Goal: Information Seeking & Learning: Learn about a topic

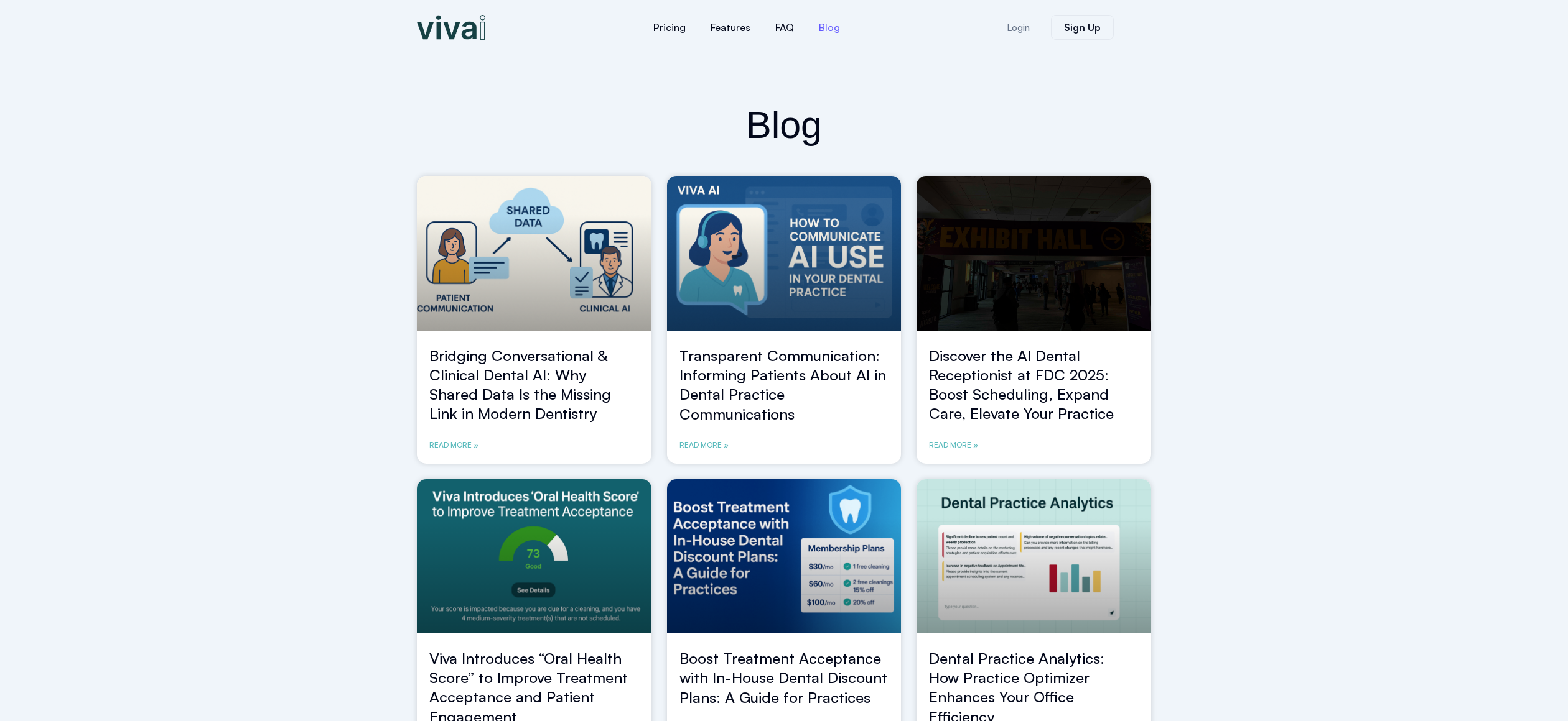
click at [438, 43] on div at bounding box center [485, 27] width 150 height 43
click at [451, 28] on img at bounding box center [451, 28] width 68 height 25
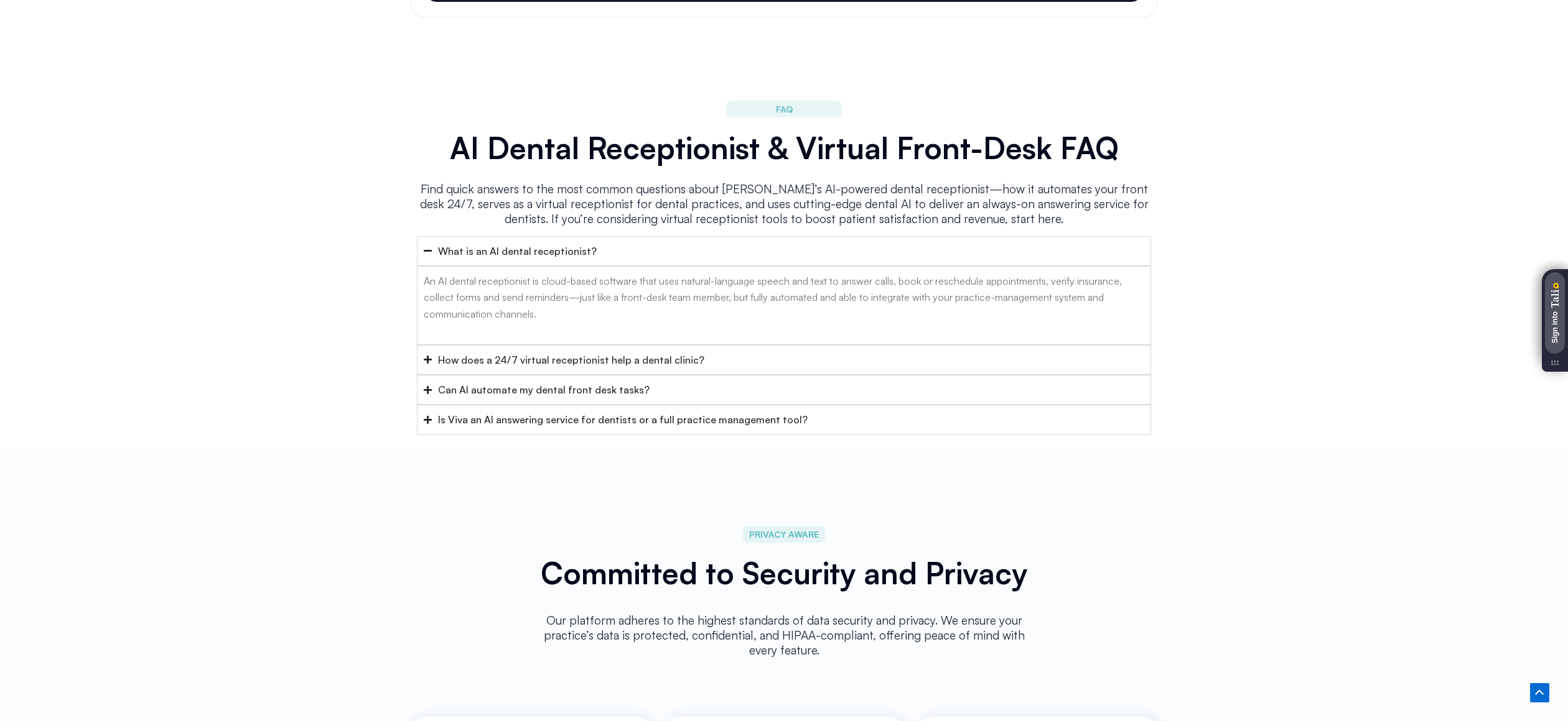
scroll to position [4902, 0]
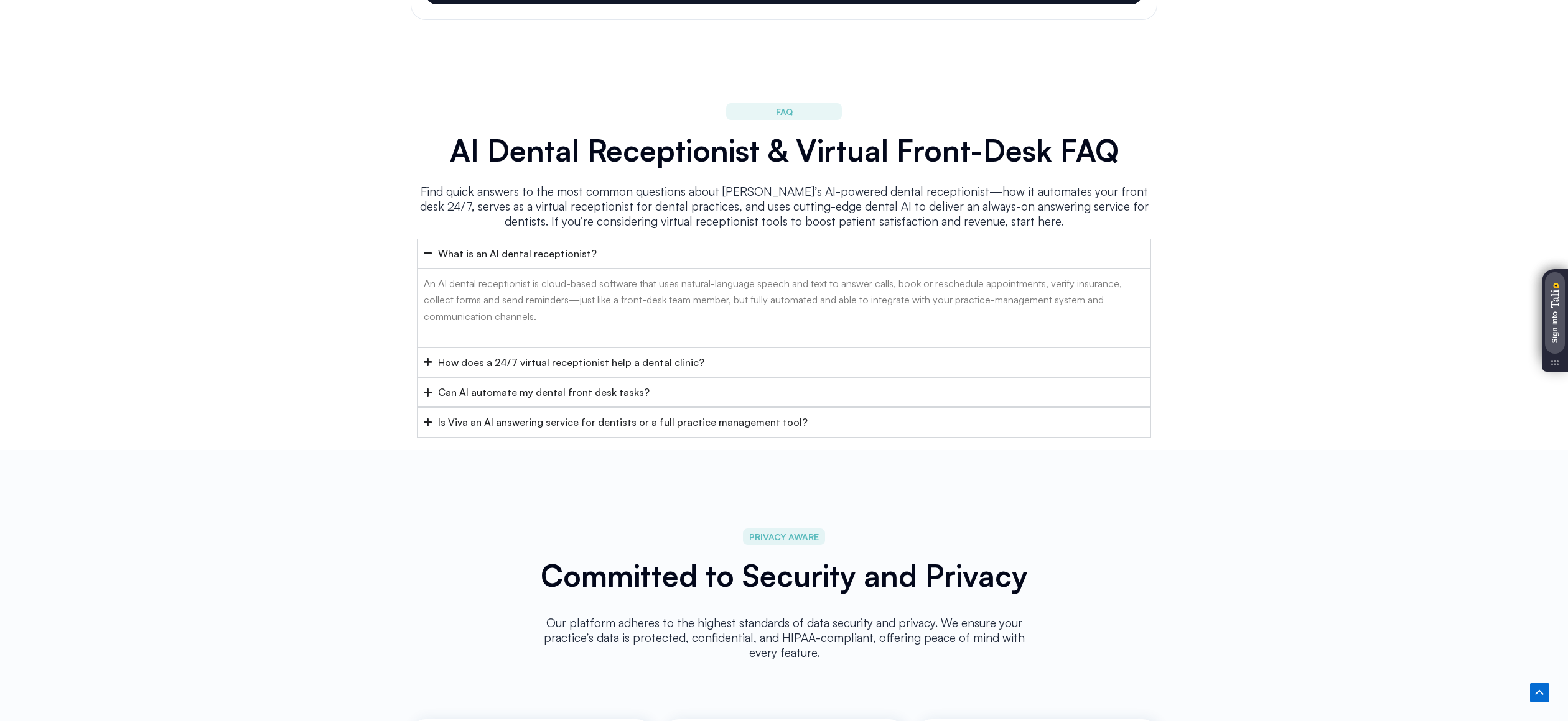
click at [598, 414] on div "Is Viva an AI answering service for dentists or a full practice management tool?" at bounding box center [623, 422] width 370 height 16
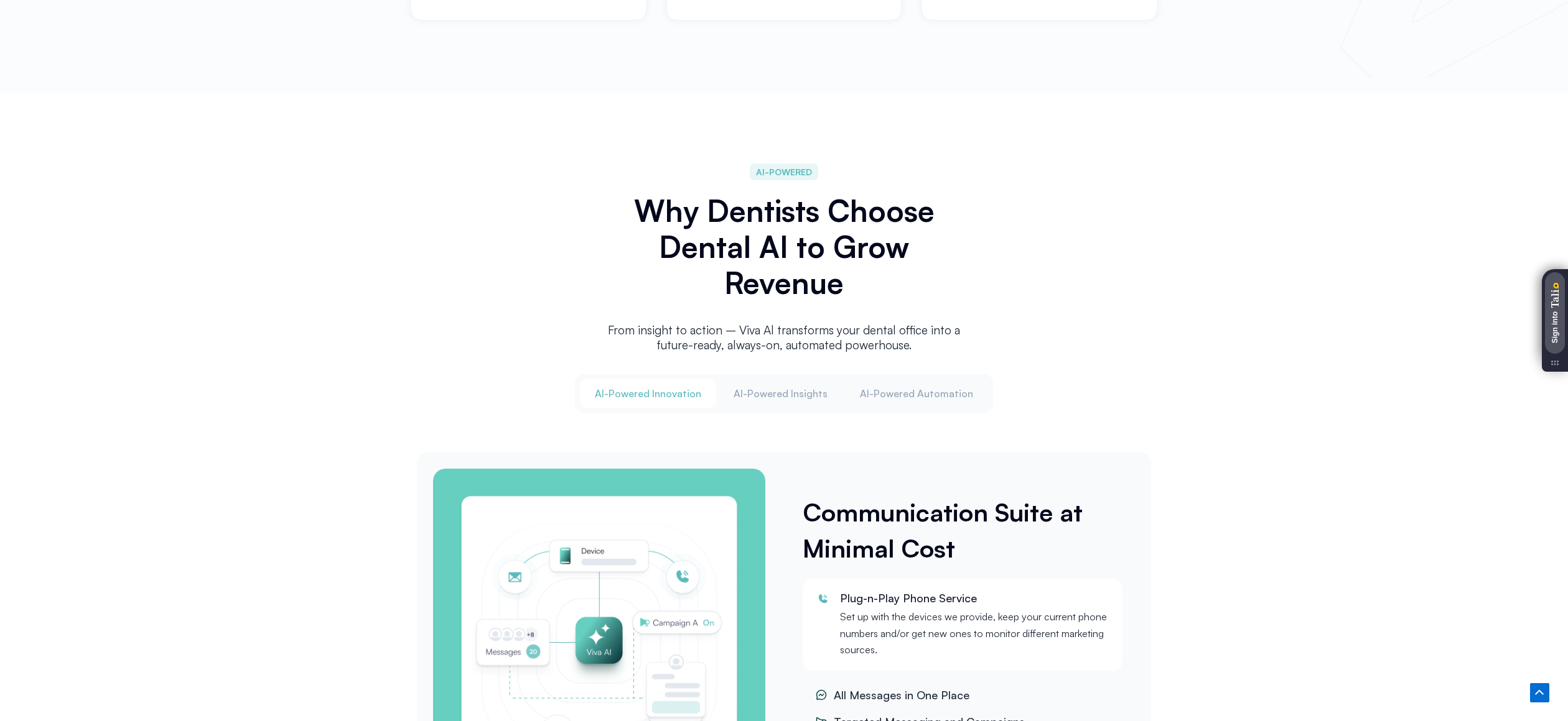
scroll to position [1268, 0]
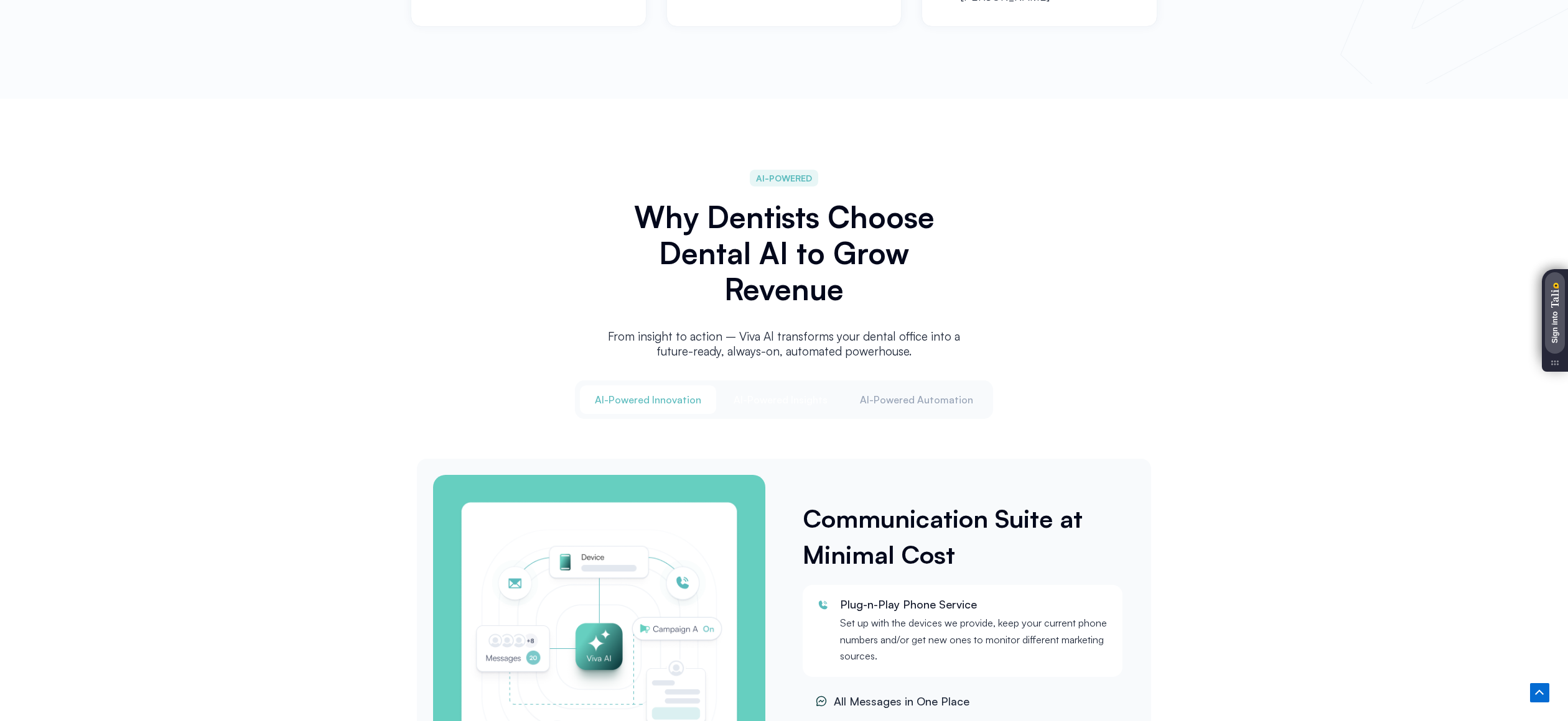
click at [799, 401] on span "Al-Powered Insights" at bounding box center [780, 400] width 94 height 14
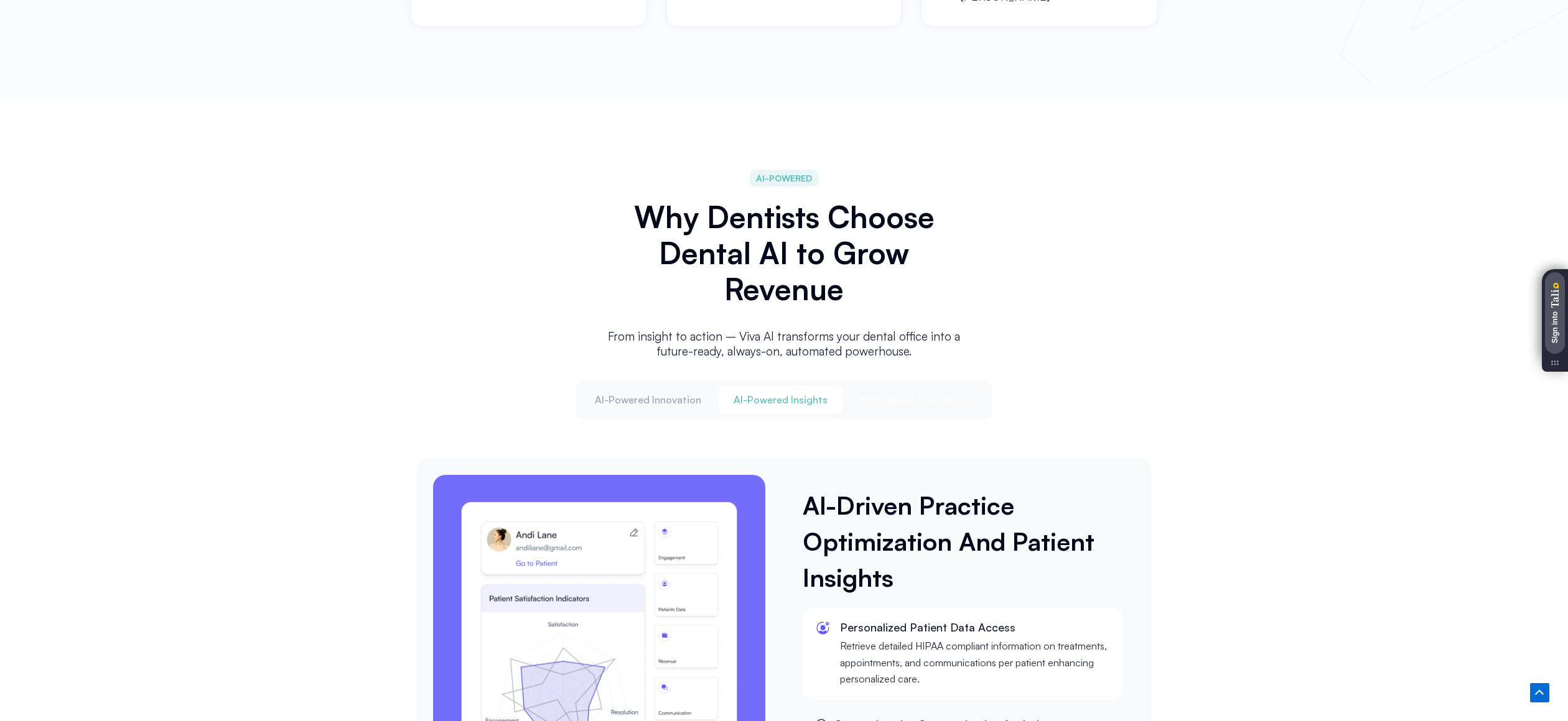
click at [893, 397] on span "Al-Powered Automation" at bounding box center [916, 400] width 113 height 14
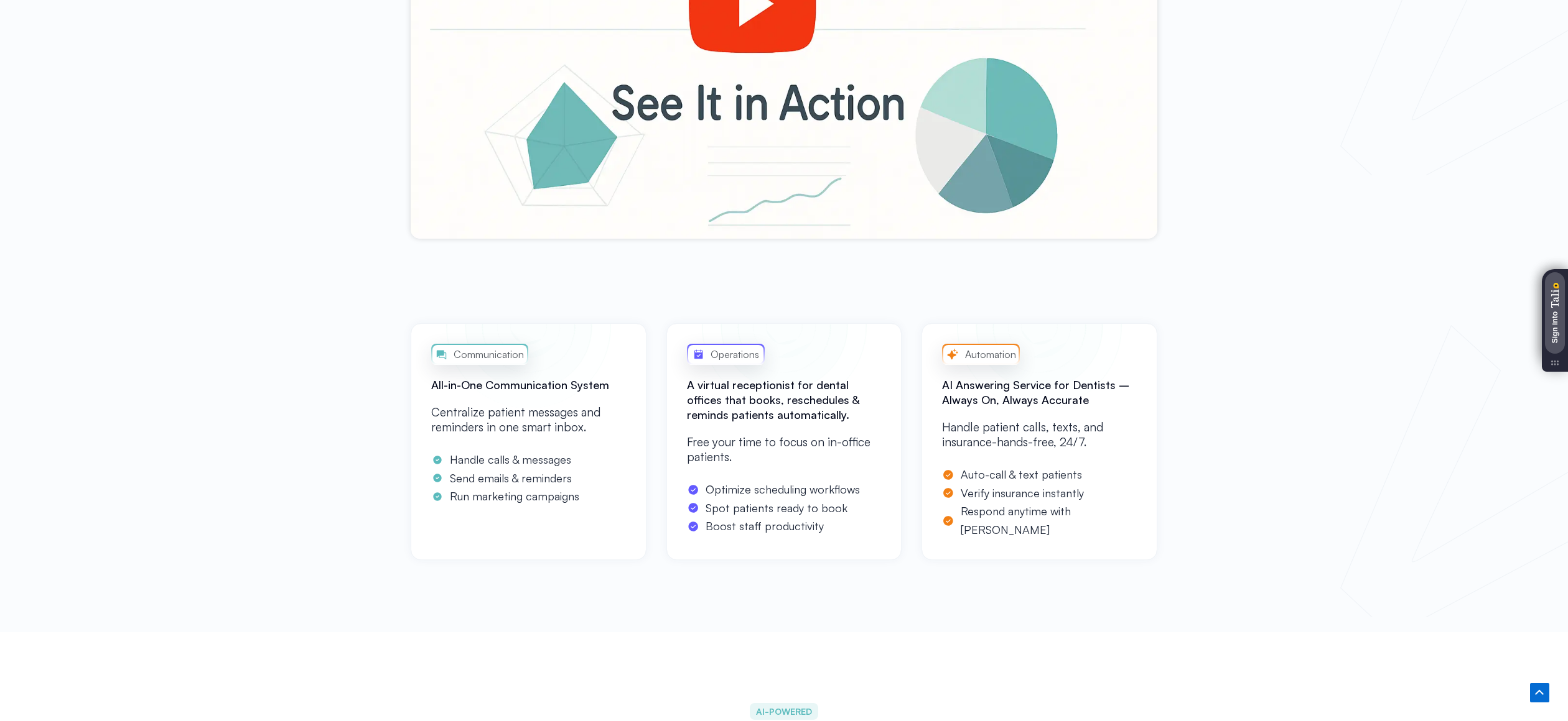
scroll to position [686, 0]
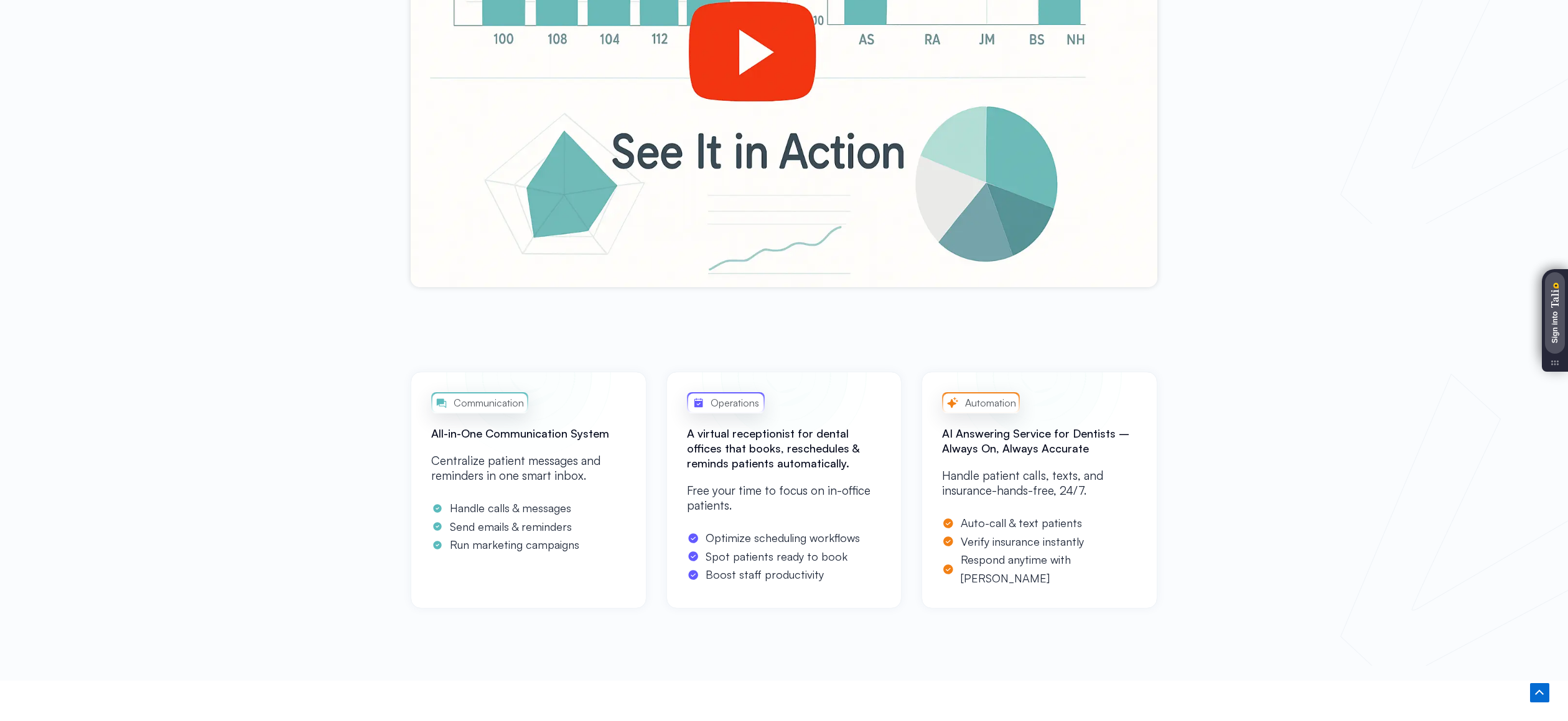
click at [824, 443] on h2 "A virtual receptionist for dental offices that books, reschedules & reminds pat…" at bounding box center [784, 448] width 195 height 45
click at [999, 435] on h2 "AI Answering Service for Dentists – Always On, Always Accurate" at bounding box center [1039, 441] width 195 height 30
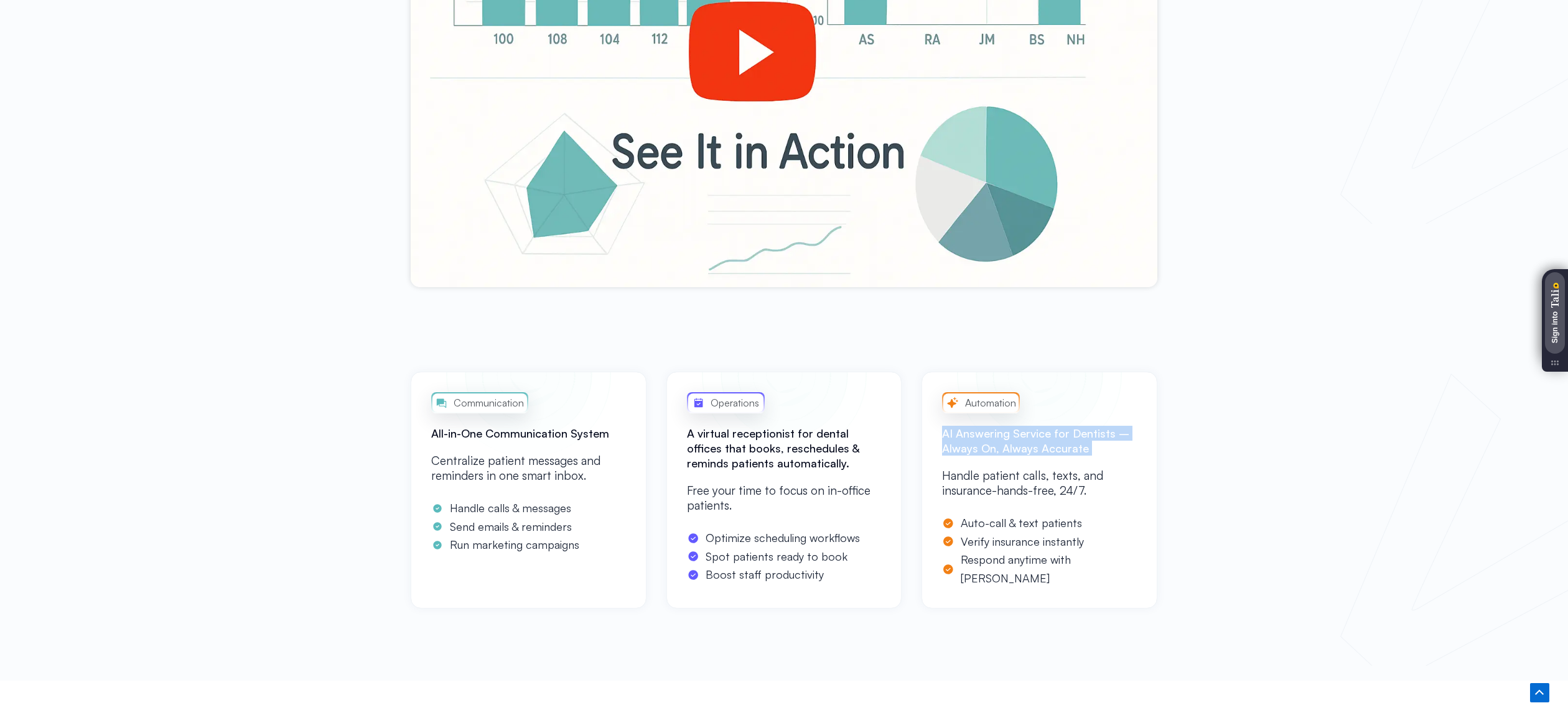
click at [999, 435] on h2 "AI Answering Service for Dentists – Always On, Always Accurate" at bounding box center [1039, 441] width 195 height 30
click at [511, 423] on div "Communication All-in-One Communication System Centralize patient messages and r…" at bounding box center [529, 490] width 236 height 237
click at [508, 459] on p "Centralize patient messages and reminders in one smart inbox." at bounding box center [528, 469] width 195 height 30
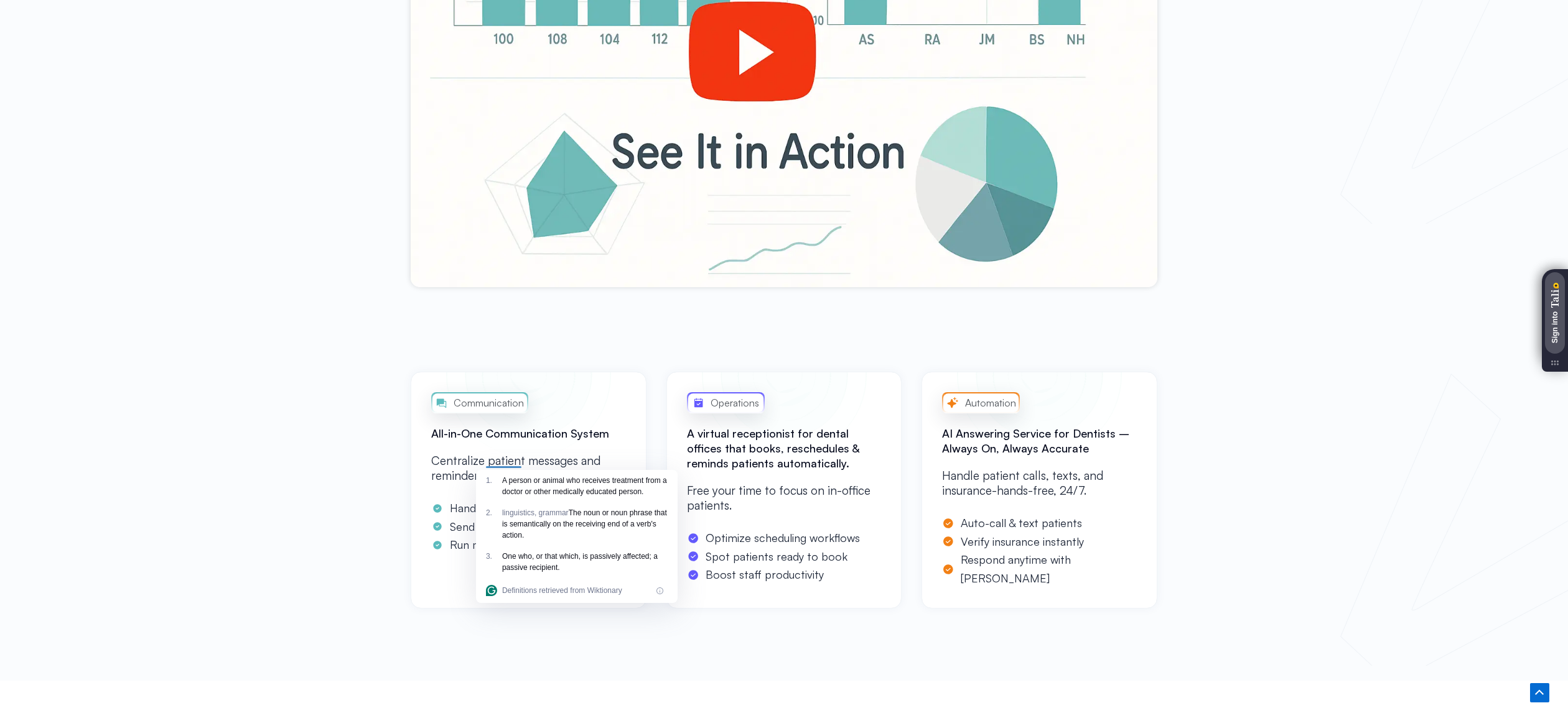
click at [361, 458] on div "Communication All-in-One Communication System Centralize patient messages and r…" at bounding box center [784, 520] width 1568 height 321
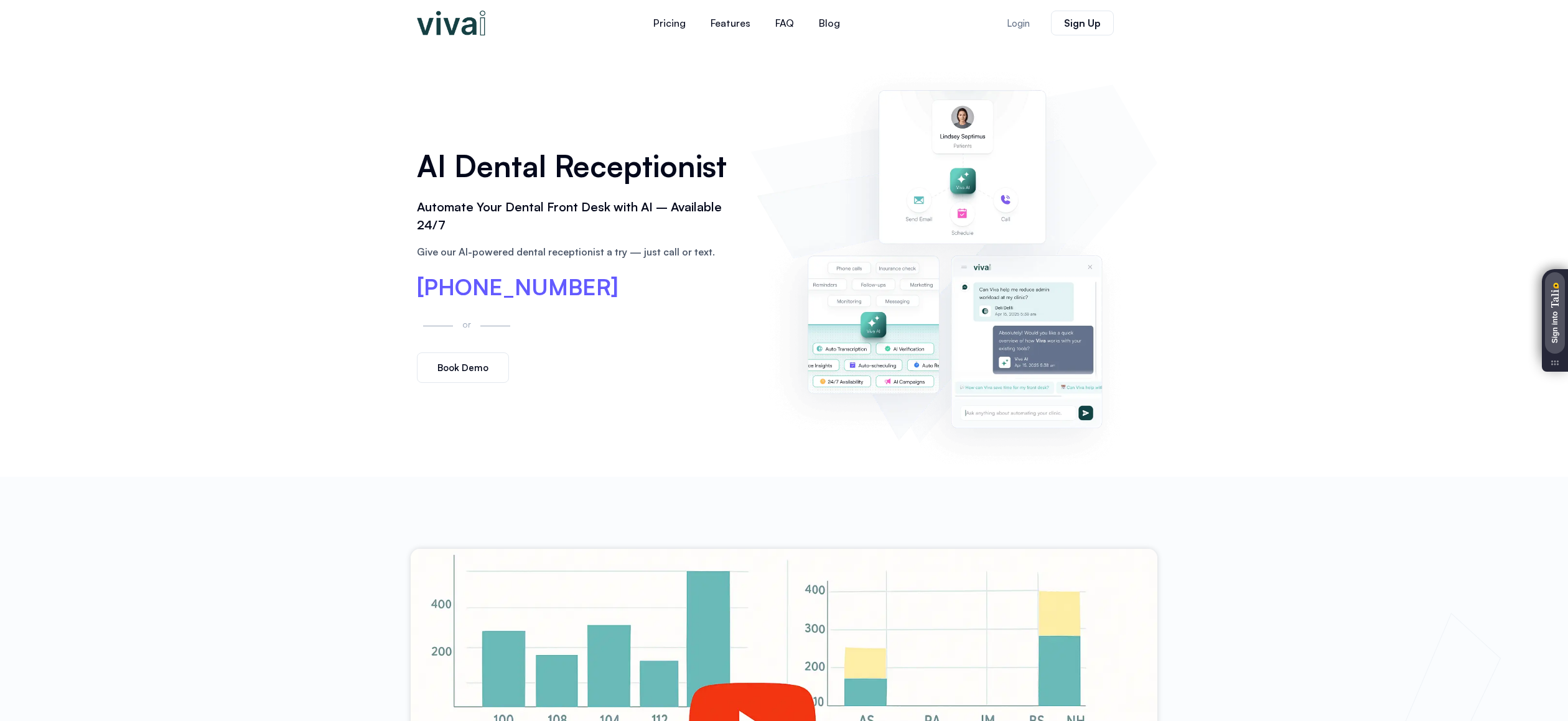
scroll to position [0, 0]
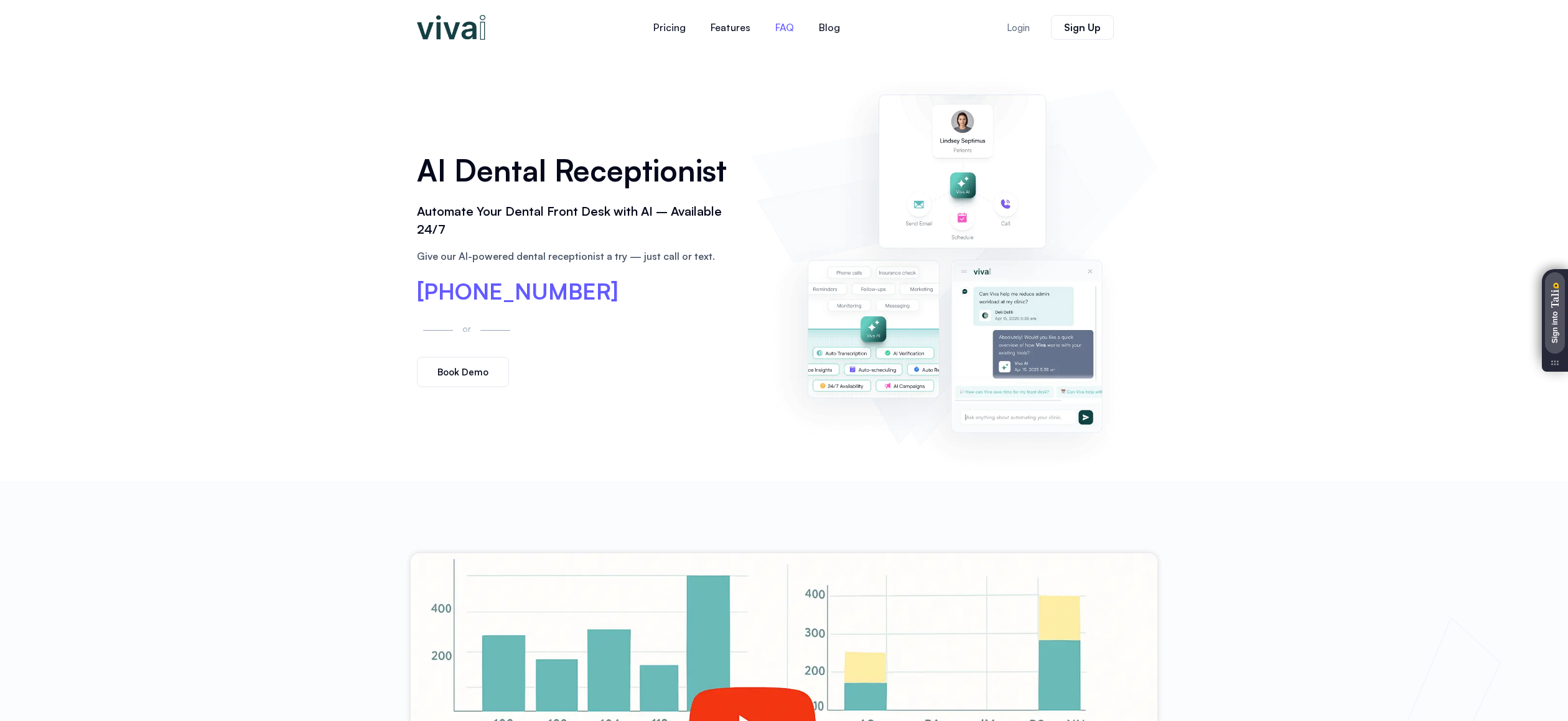
click at [786, 30] on link "FAQ" at bounding box center [784, 28] width 43 height 30
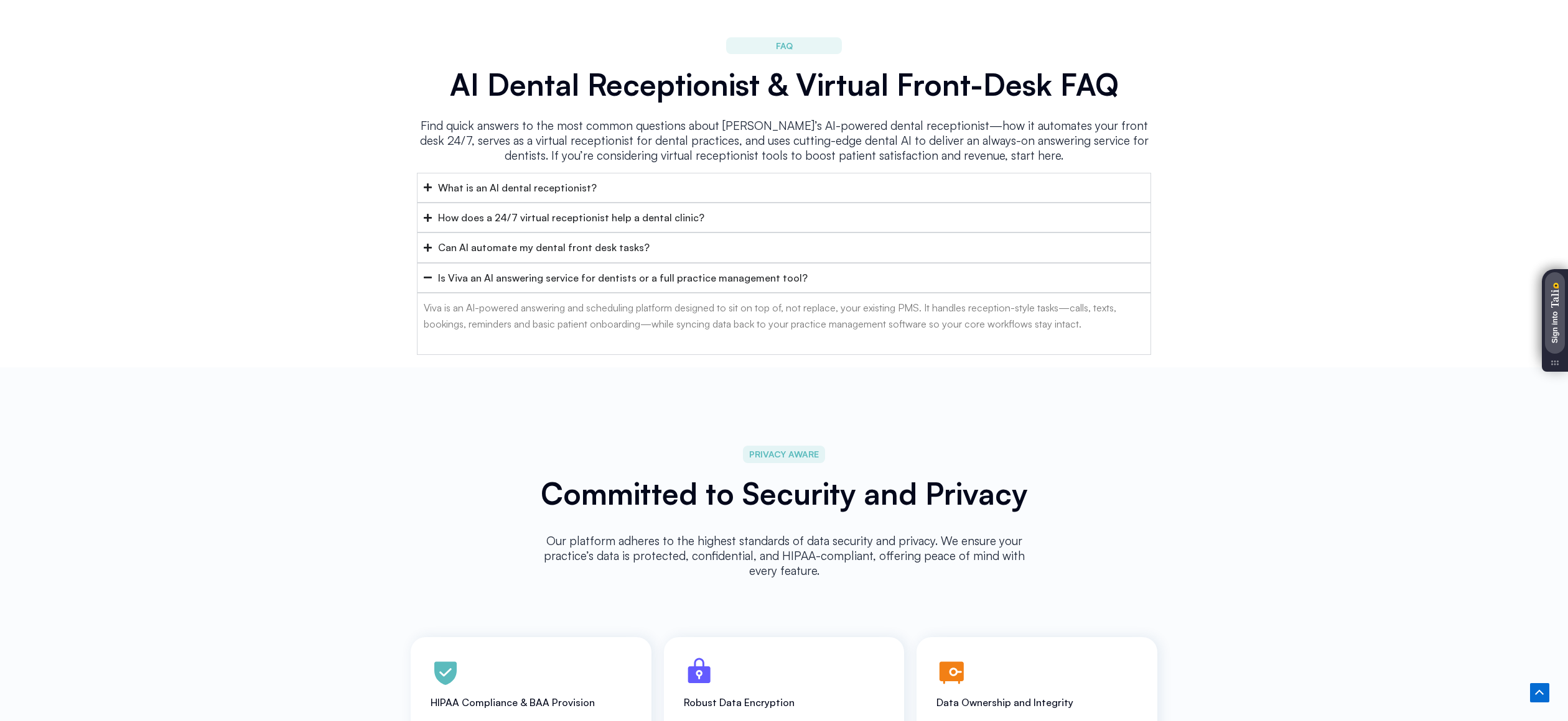
click at [727, 242] on summary "Can AI automate my dental front desk tasks?" at bounding box center [784, 248] width 734 height 30
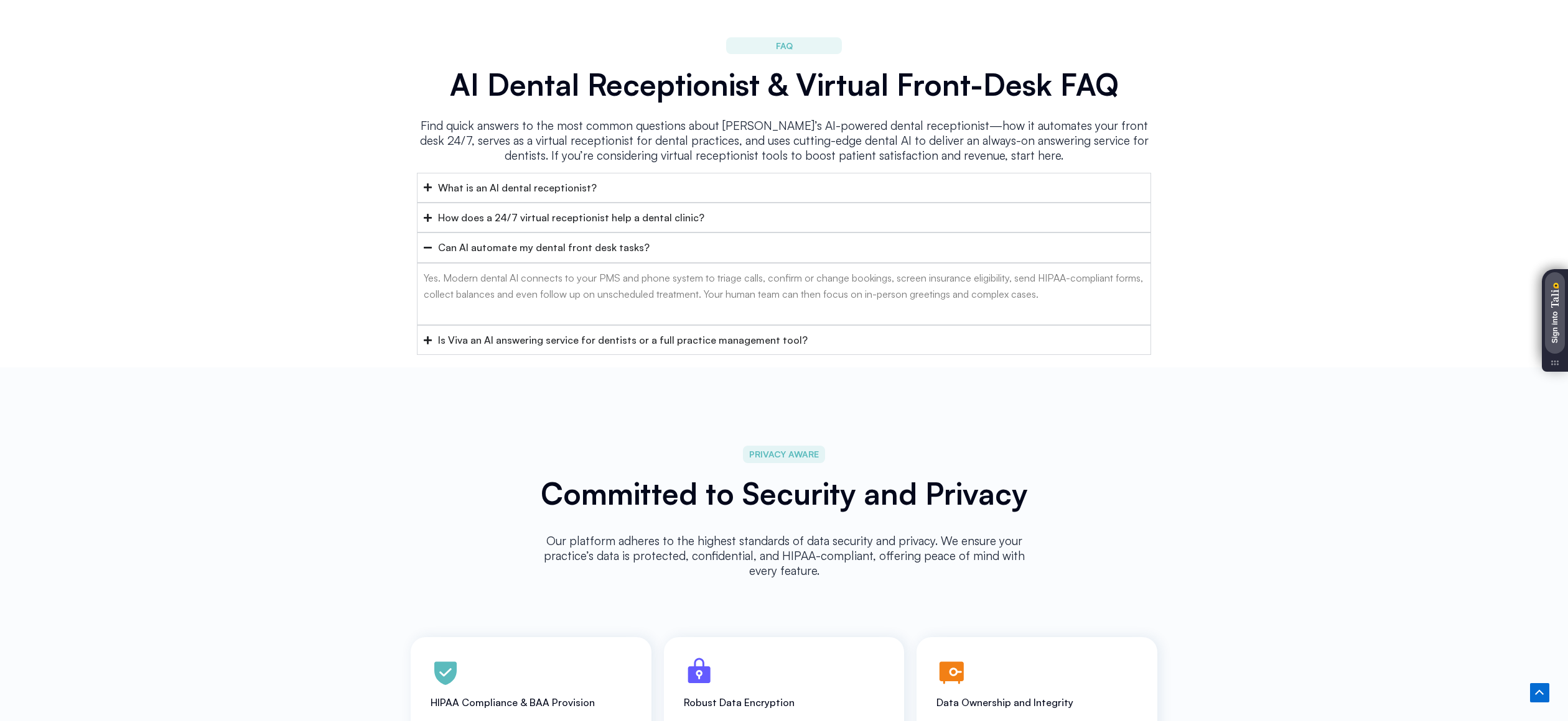
click at [727, 242] on summary "Can AI automate my dental front desk tasks?" at bounding box center [784, 248] width 734 height 30
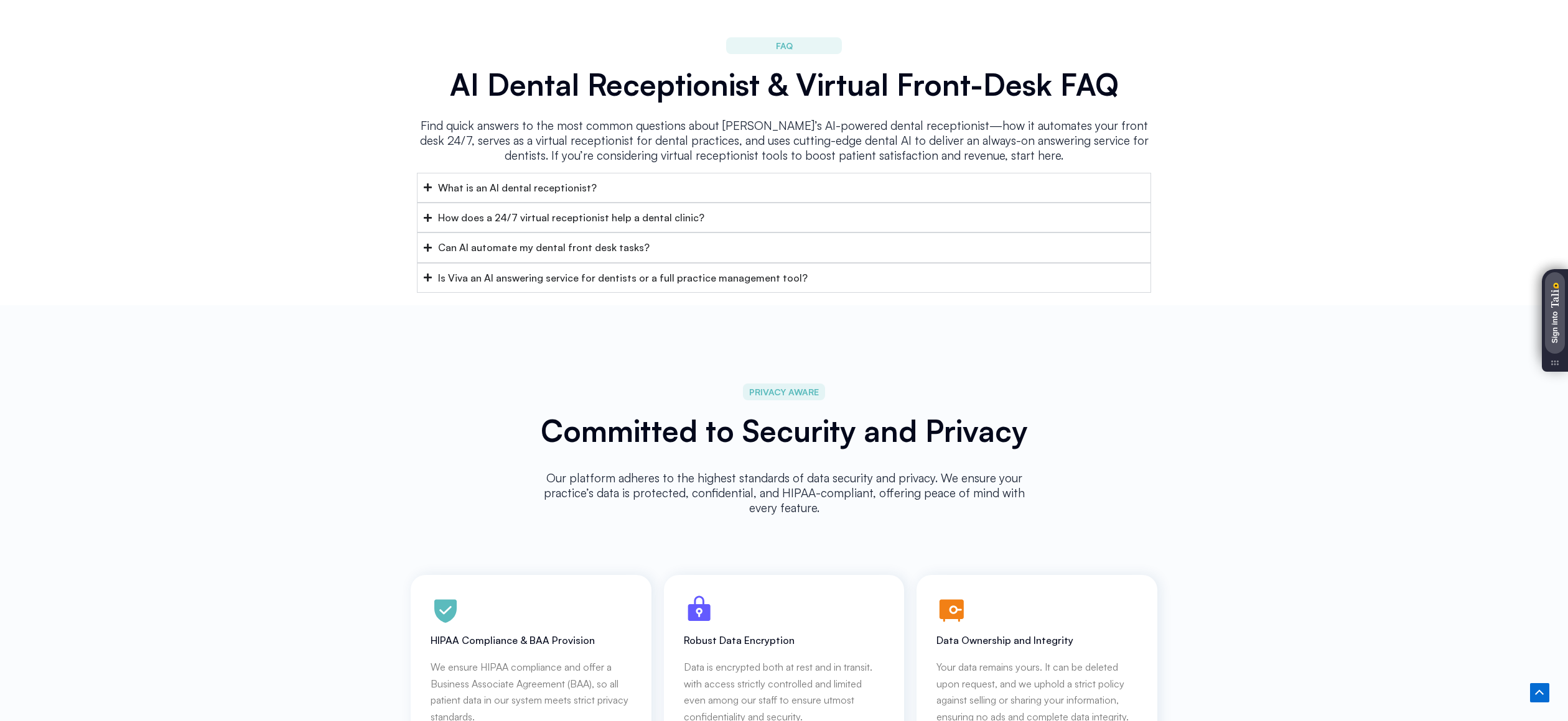
click at [727, 270] on div "Is Viva an AI answering service for dentists or a full practice management tool?" at bounding box center [623, 278] width 370 height 16
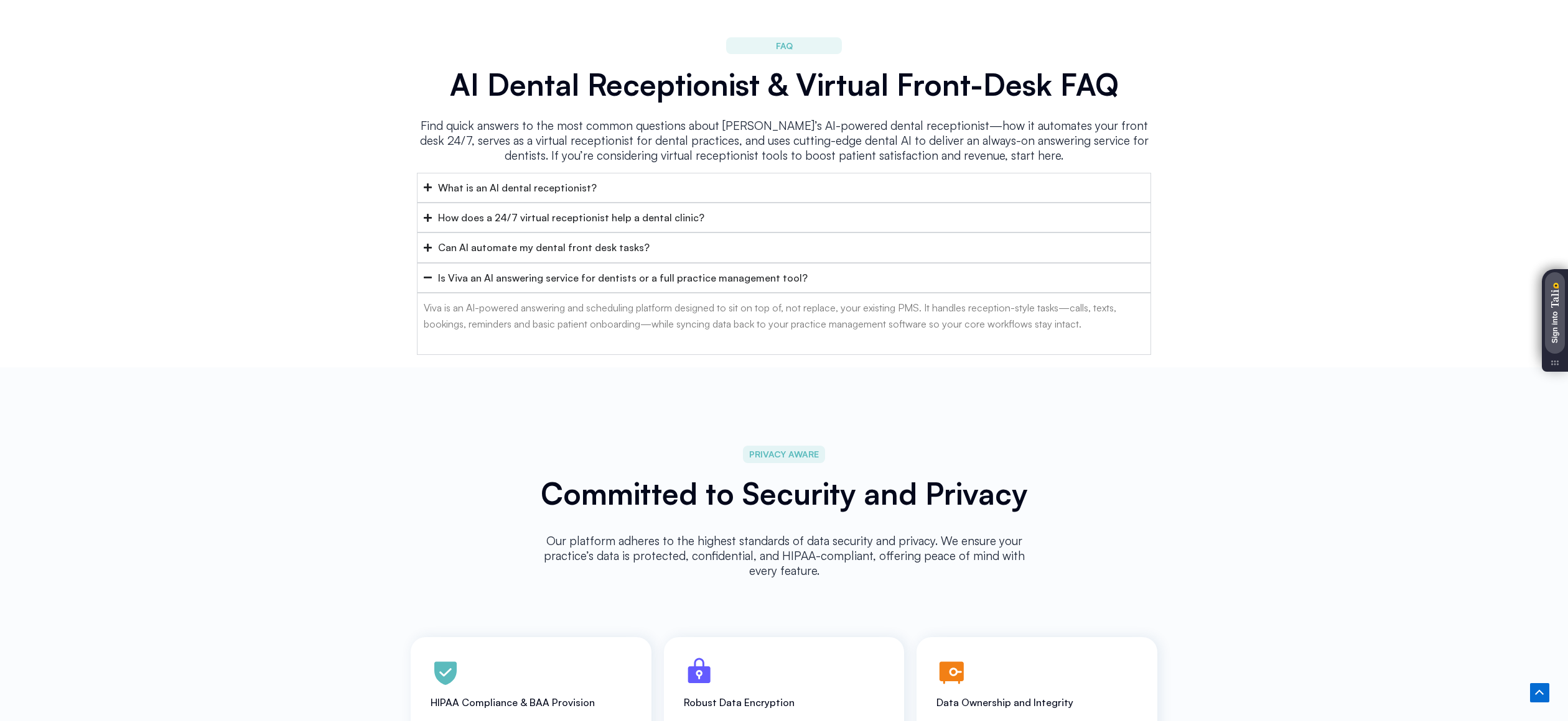
click at [676, 233] on summary "Can AI automate my dental front desk tasks?" at bounding box center [784, 248] width 734 height 30
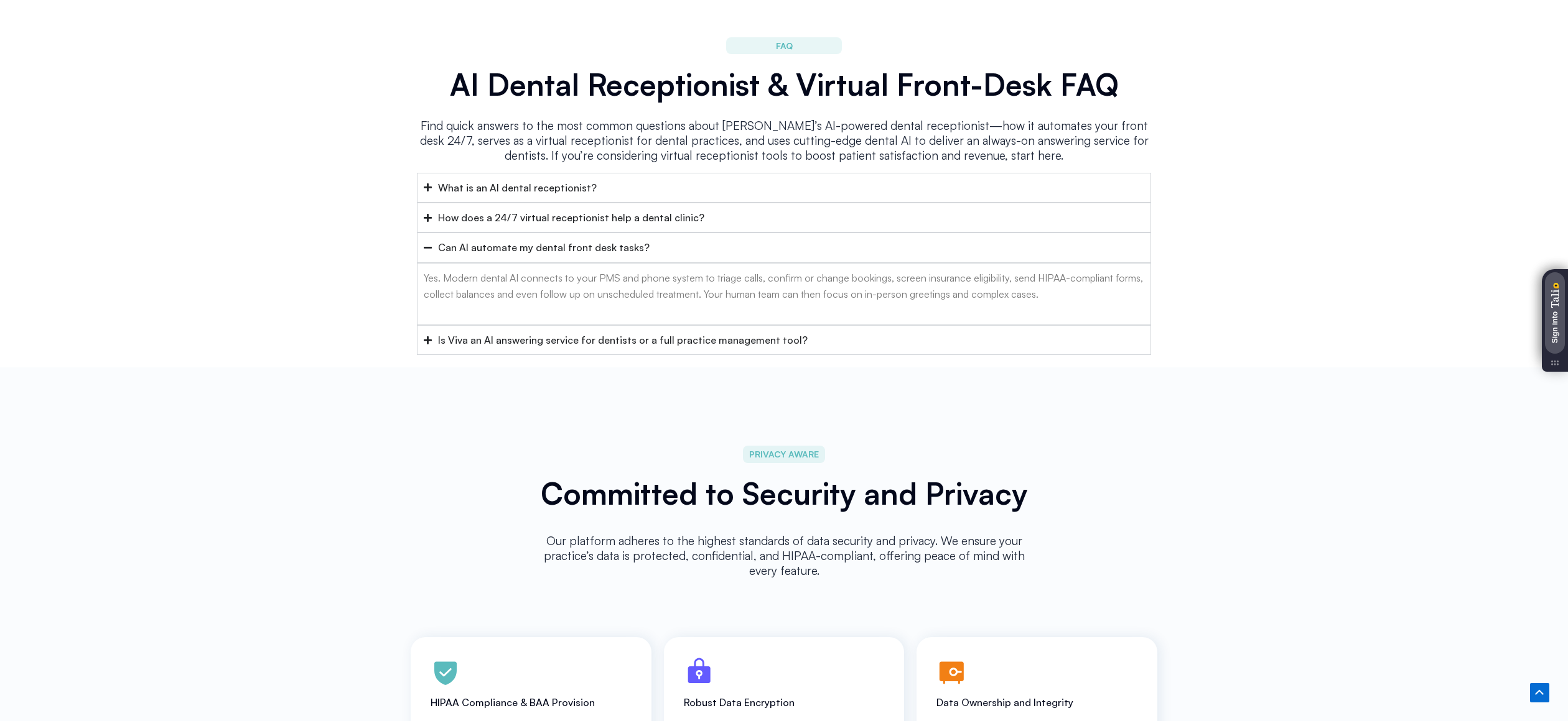
click at [676, 233] on summary "Can AI automate my dental front desk tasks?" at bounding box center [784, 248] width 734 height 30
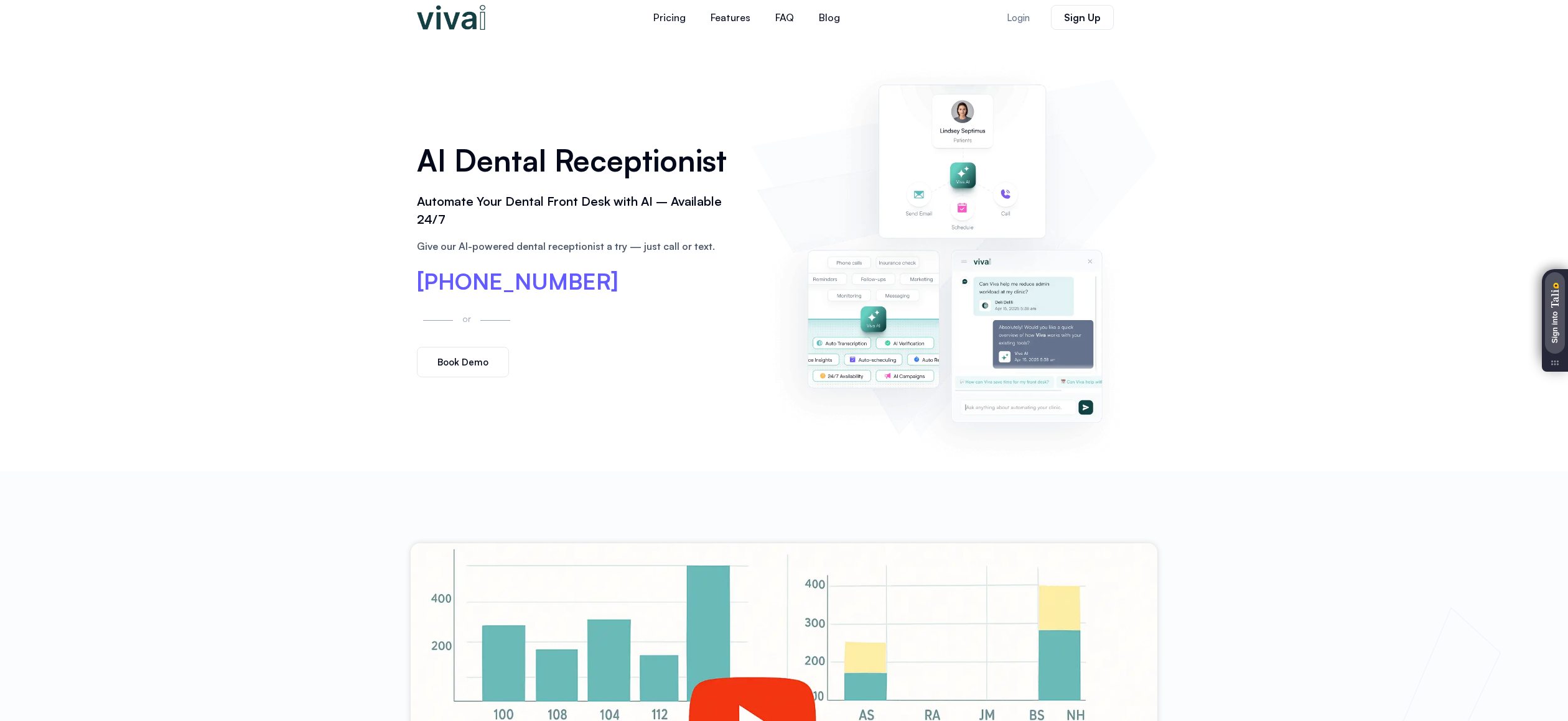
scroll to position [0, 0]
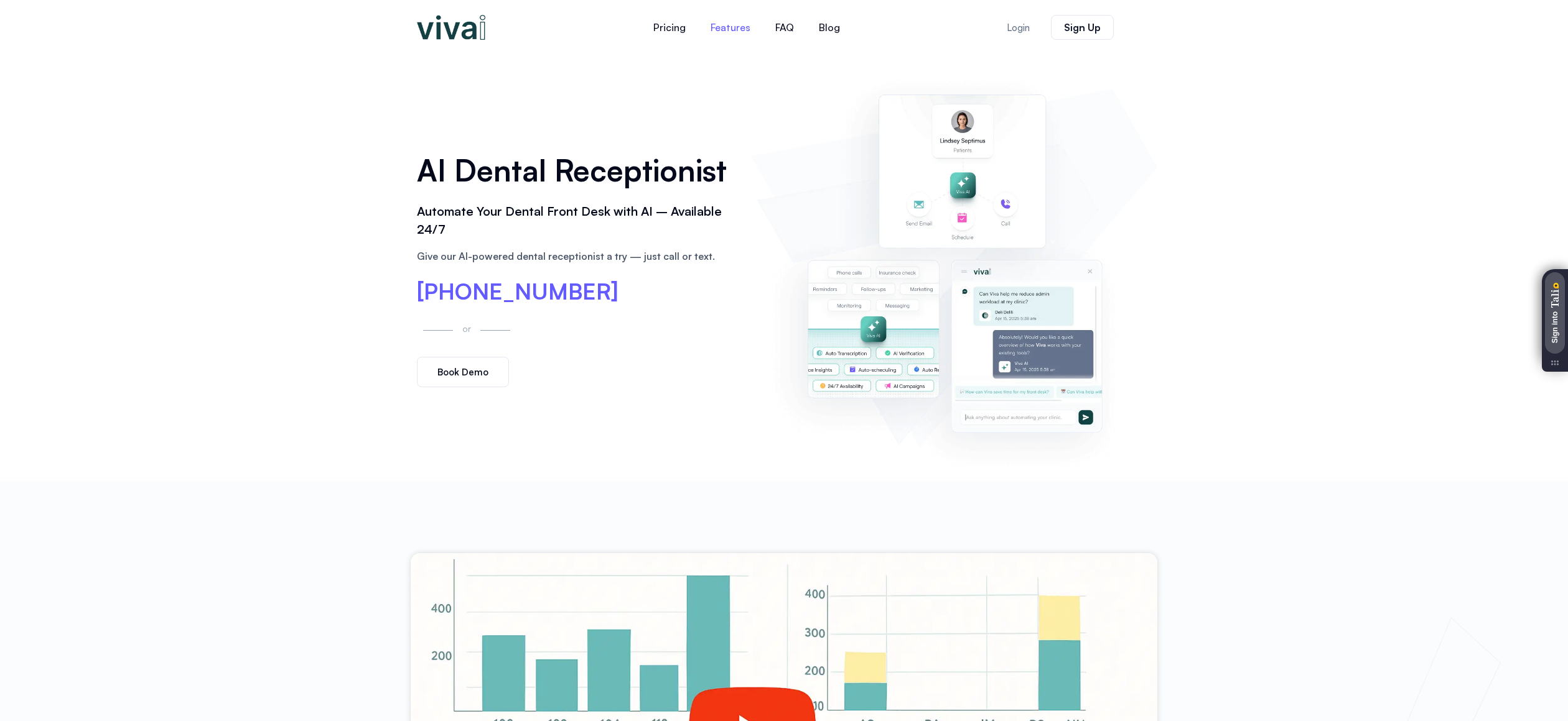
click at [744, 23] on link "Features" at bounding box center [730, 28] width 65 height 30
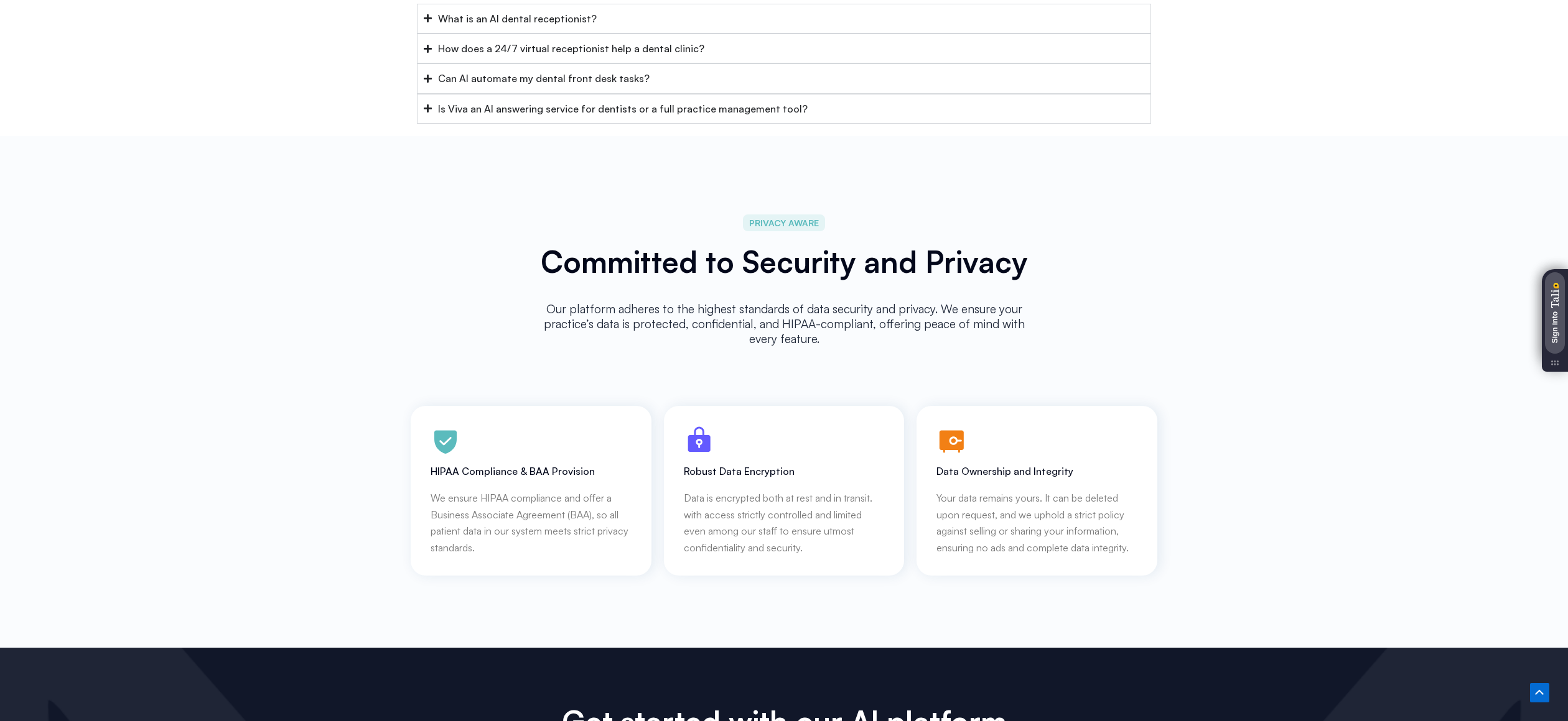
scroll to position [5574, 0]
